Goal: Find contact information: Find contact information

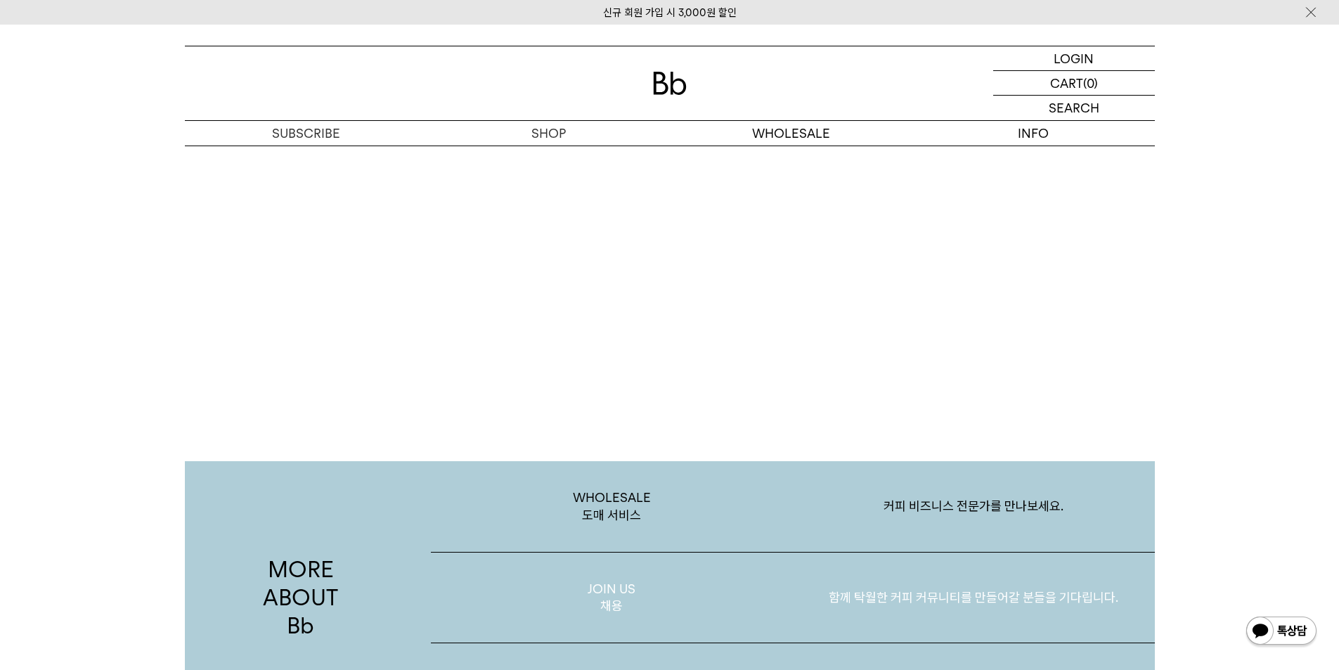
scroll to position [2740, 0]
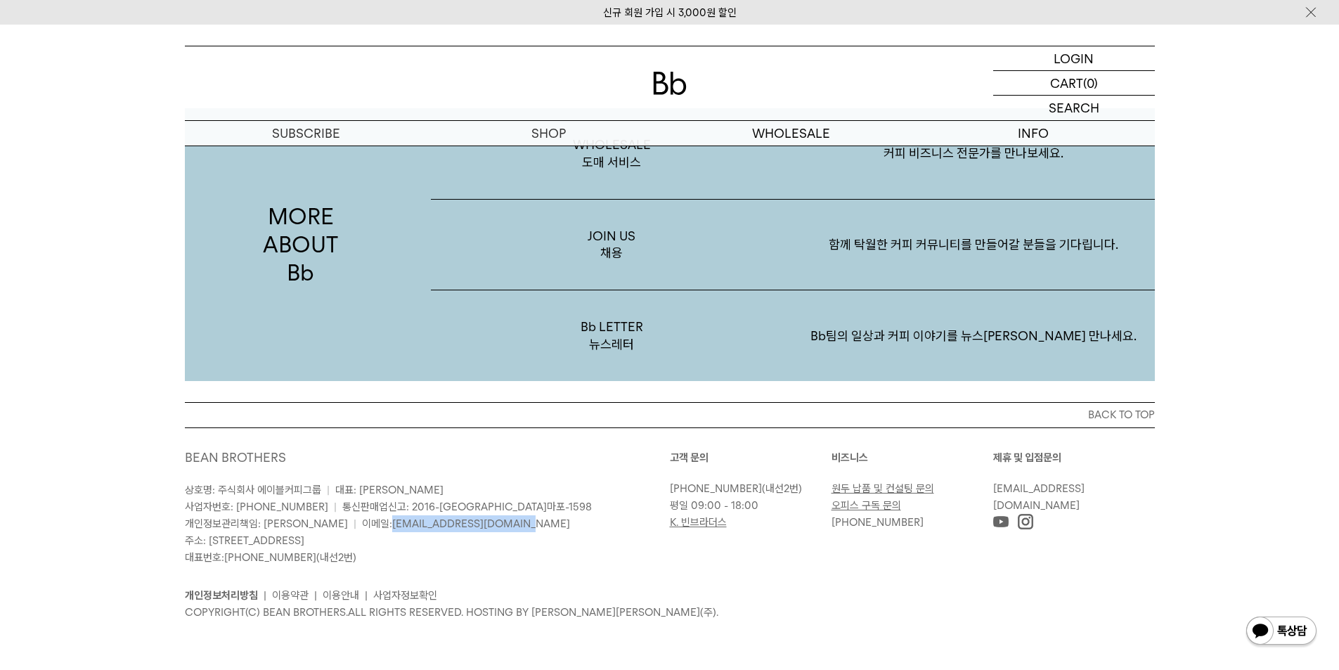
drag, startPoint x: 461, startPoint y: 521, endPoint x: 337, endPoint y: 530, distance: 124.7
click at [337, 530] on p "상호명: 주식회사 에이블커피그룹 | 대표: [PERSON_NAME] 사업자번호: [PHONE_NUMBER] | 통신판매업신고: 2016-[GE…" at bounding box center [427, 523] width 485 height 84
copy link "[EMAIL_ADDRESS][DOMAIN_NAME]"
click at [149, 256] on div "MORE ABOUT Bb WHOLESALE 도매 서비스 커피 비즈니스 전문가를 만나보세요. JOIN US 채용 함께 탁월한 커피 커뮤니티를 만…" at bounding box center [669, 202] width 1339 height 399
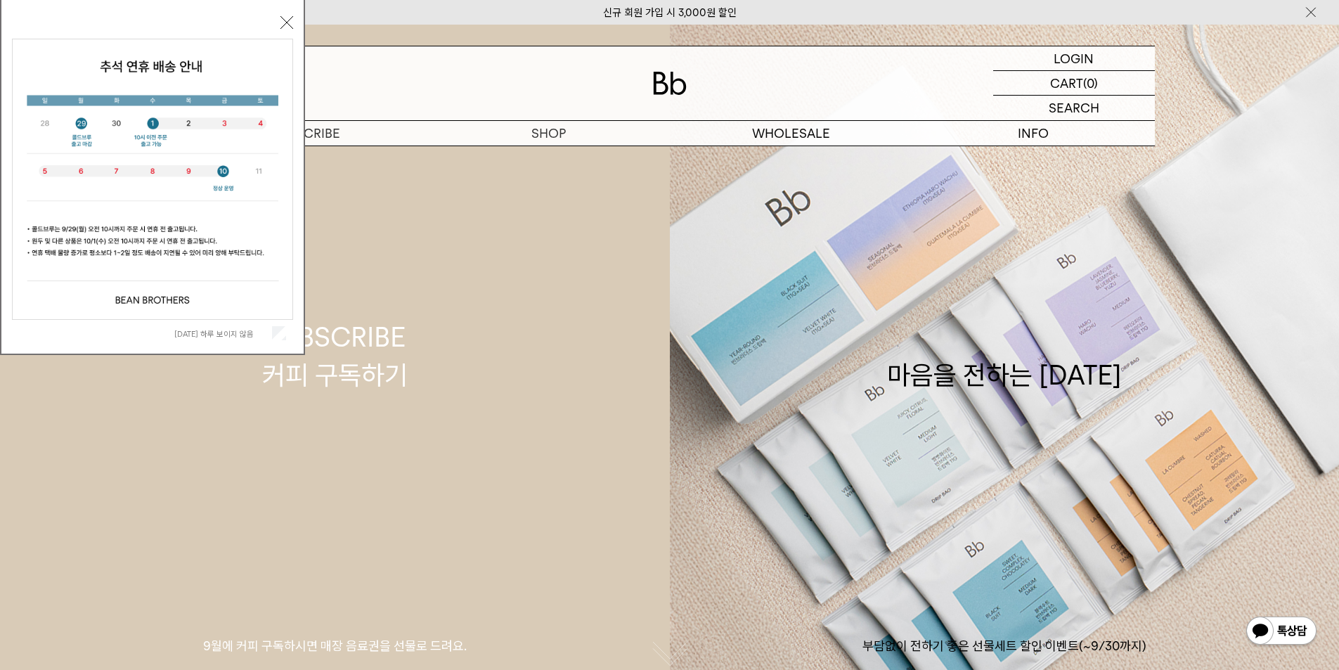
scroll to position [0, 0]
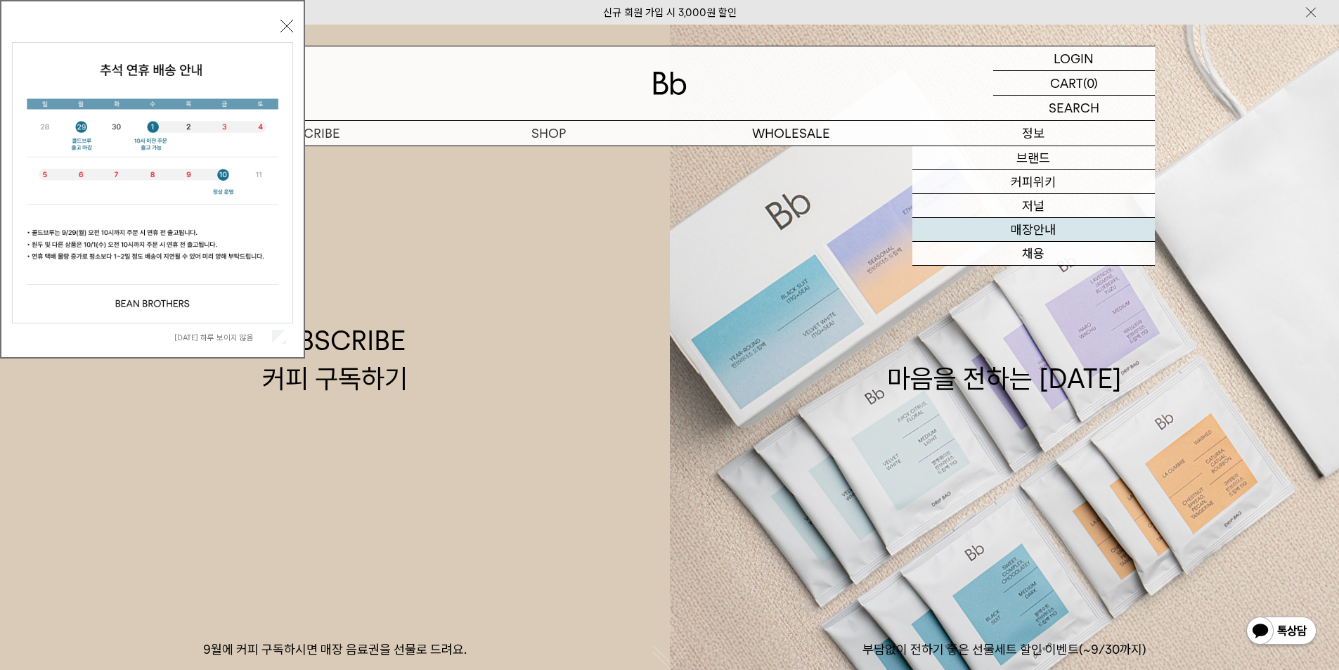
click at [1031, 228] on link "매장안내" at bounding box center [1033, 230] width 242 height 24
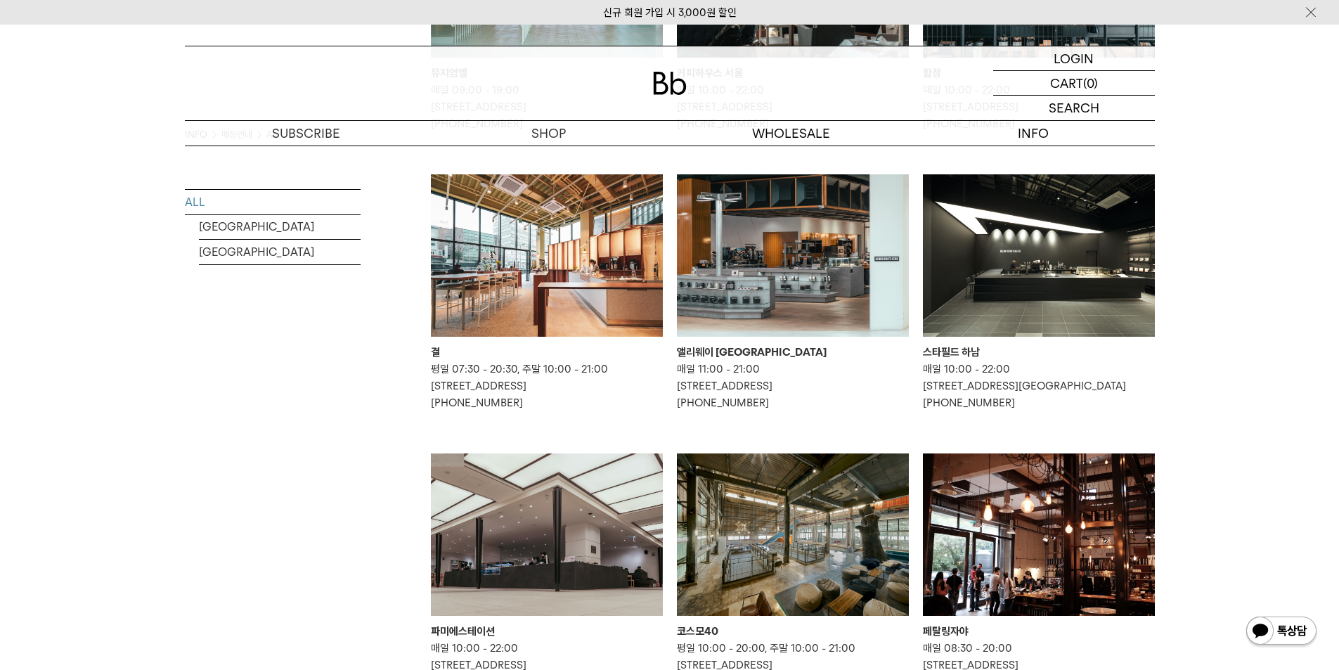
scroll to position [70, 0]
